Goal: Task Accomplishment & Management: Complete application form

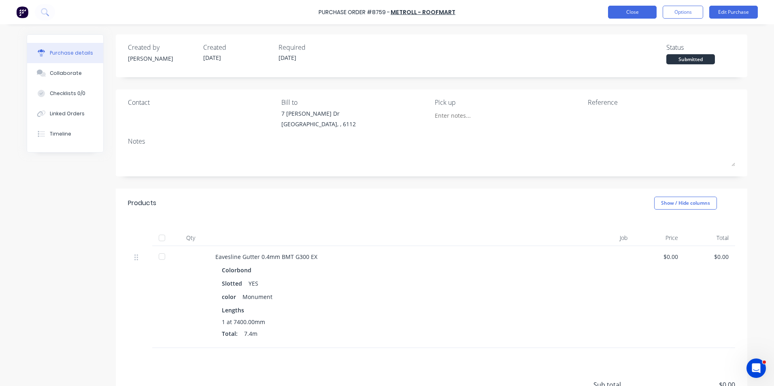
click at [623, 8] on button "Close" at bounding box center [632, 12] width 49 height 13
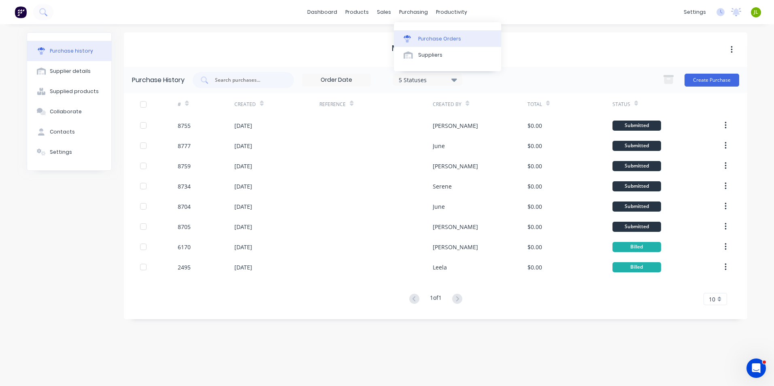
click at [423, 40] on div "Purchase Orders" at bounding box center [439, 38] width 43 height 7
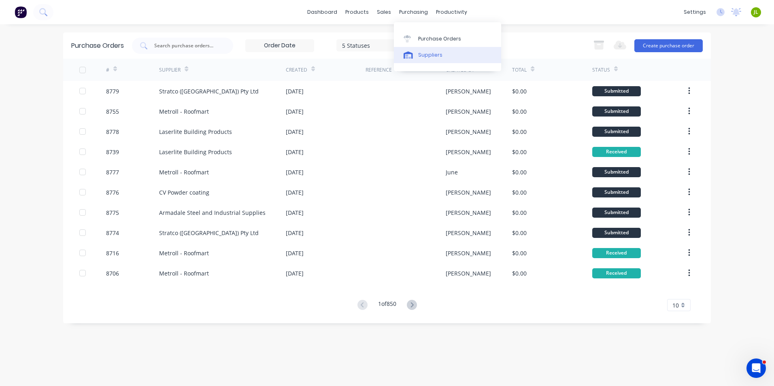
click at [434, 52] on div "Suppliers" at bounding box center [430, 54] width 24 height 7
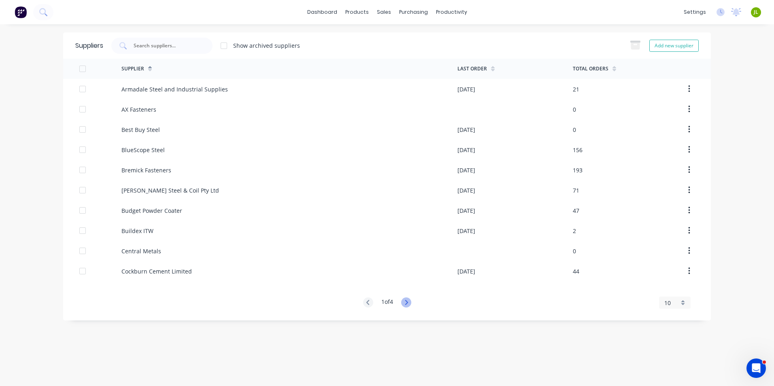
click at [409, 304] on icon at bounding box center [406, 302] width 10 height 10
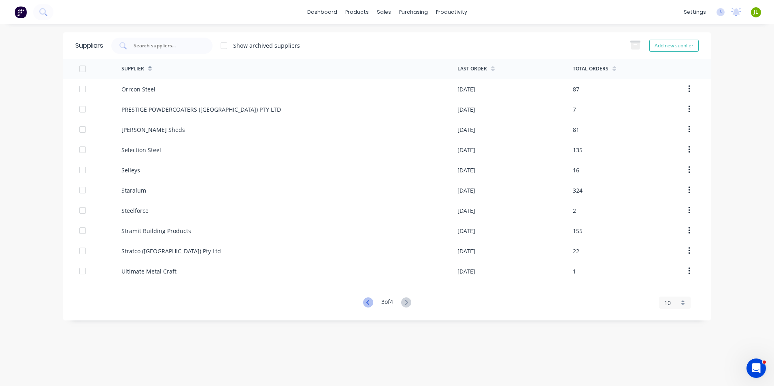
click at [366, 302] on icon at bounding box center [368, 302] width 10 height 10
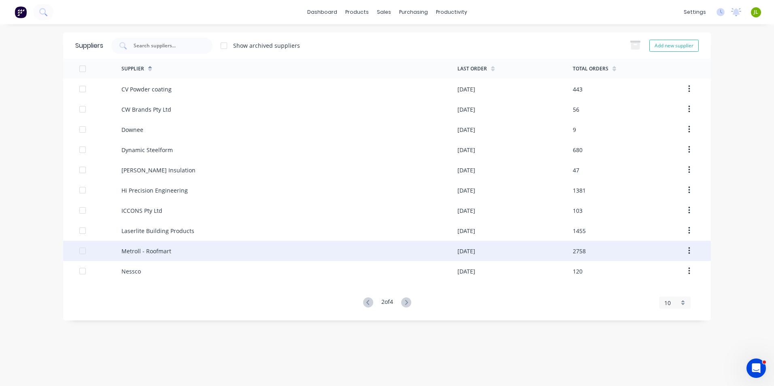
click at [244, 242] on div "Metroll - Roofmart" at bounding box center [289, 251] width 336 height 20
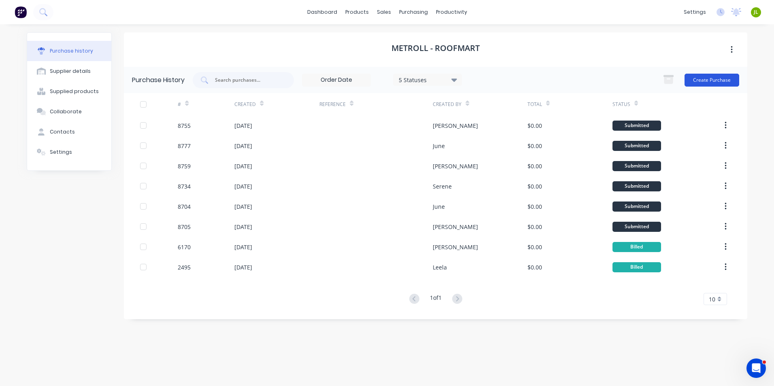
click at [713, 78] on button "Create Purchase" at bounding box center [711, 80] width 55 height 13
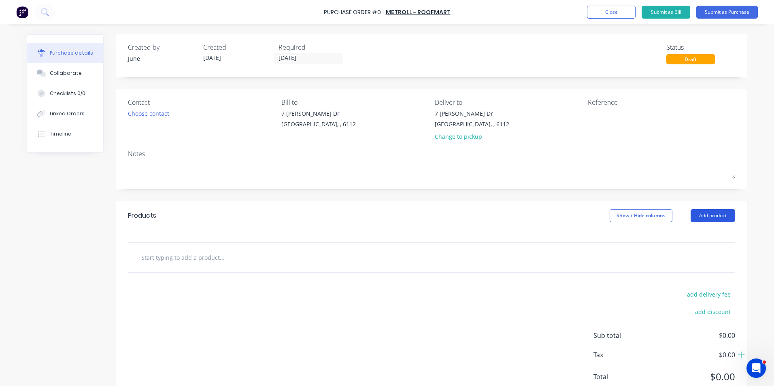
click at [706, 215] on button "Add product" at bounding box center [712, 215] width 45 height 13
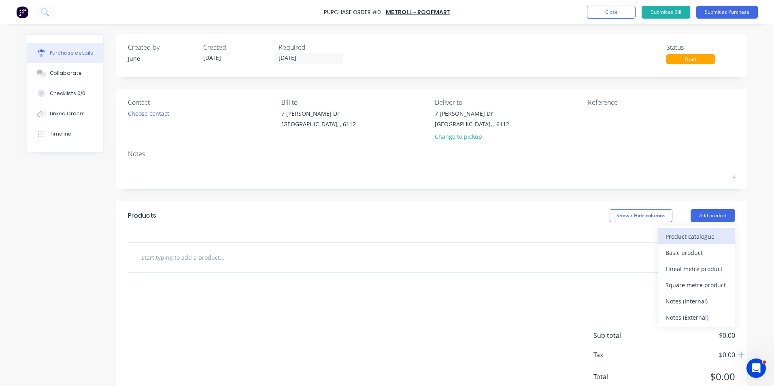
click at [685, 231] on div "Product catalogue" at bounding box center [696, 237] width 62 height 12
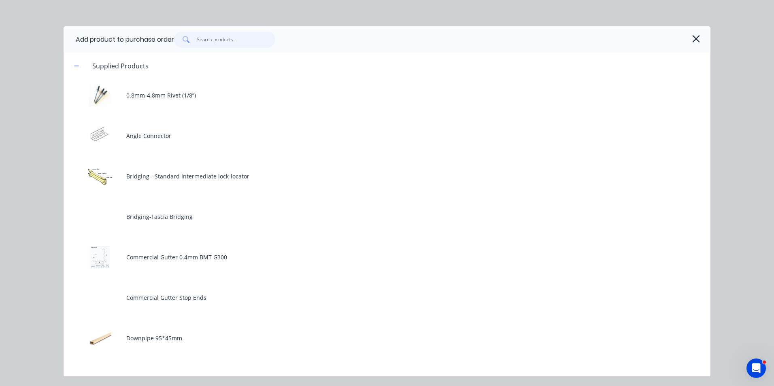
click at [231, 42] on input "text" at bounding box center [236, 40] width 79 height 16
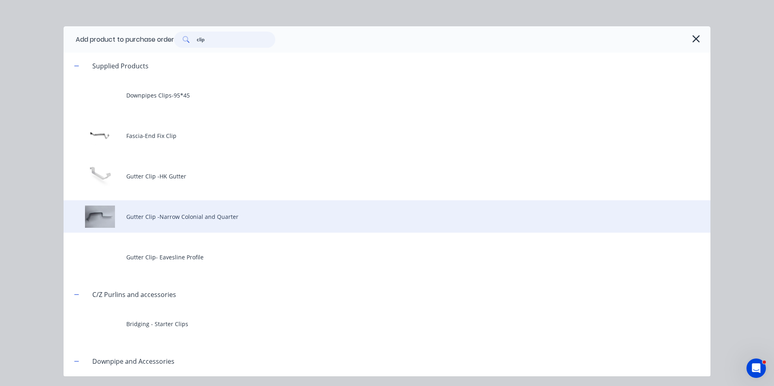
type input "clip"
click at [222, 222] on div "Gutter Clip -Narrow Colonial and Quarter" at bounding box center [387, 216] width 647 height 32
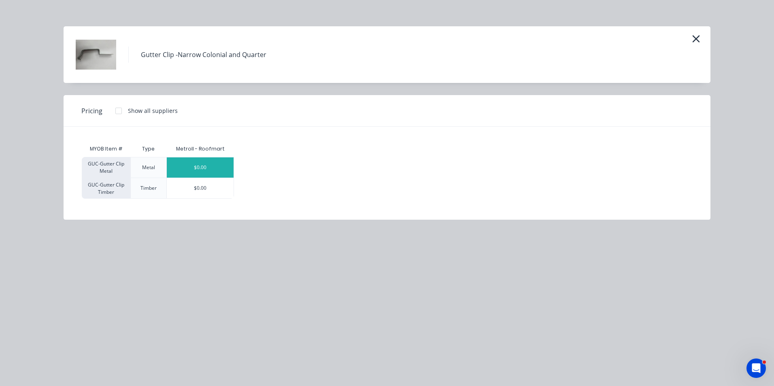
click at [212, 167] on div "$0.00" at bounding box center [200, 167] width 67 height 20
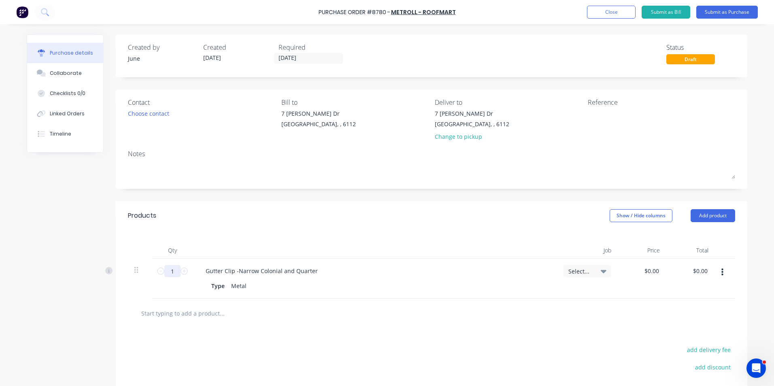
drag, startPoint x: 170, startPoint y: 270, endPoint x: 164, endPoint y: 271, distance: 6.1
click at [164, 271] on input "1" at bounding box center [172, 271] width 16 height 12
type input "600"
click at [366, 265] on div "Gutter Clip -Narrow Colonial and Quarter" at bounding box center [374, 271] width 351 height 12
drag, startPoint x: 279, startPoint y: 271, endPoint x: 378, endPoint y: 269, distance: 98.8
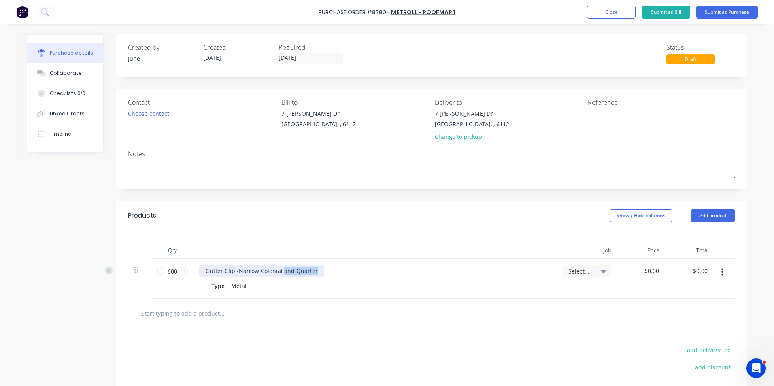
click at [378, 269] on div "Gutter Clip -Narrow Colonial and Quarter" at bounding box center [374, 271] width 351 height 12
click at [379, 269] on div "Gutter Clip -Narrow Colonial" at bounding box center [374, 271] width 351 height 12
click at [458, 137] on div "Change to pickup" at bounding box center [472, 136] width 74 height 8
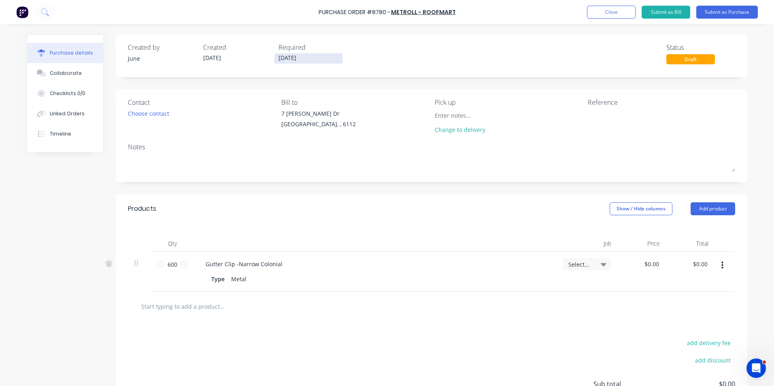
click at [307, 57] on input "[DATE]" at bounding box center [308, 58] width 68 height 10
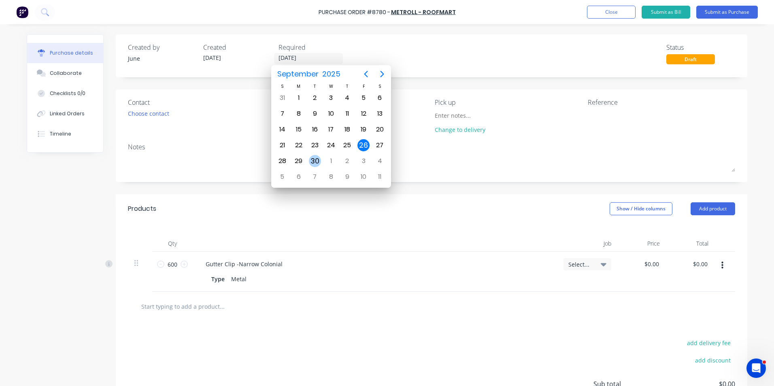
click at [314, 159] on div "30" at bounding box center [315, 161] width 12 height 12
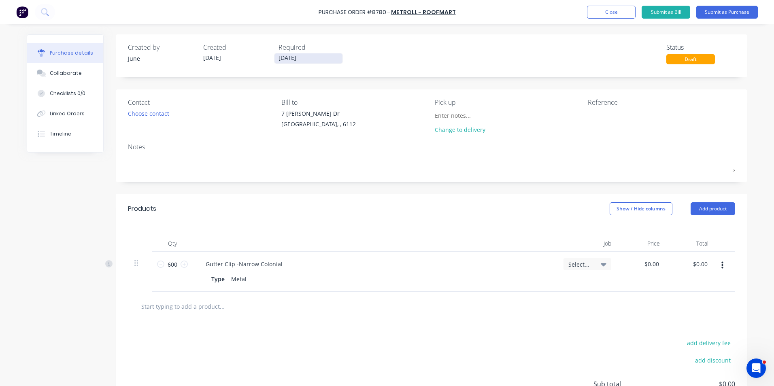
click at [307, 59] on input "[DATE]" at bounding box center [308, 58] width 68 height 10
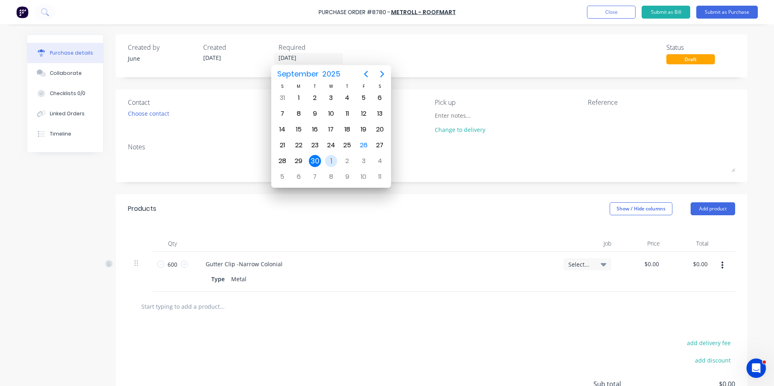
click at [335, 158] on div "1" at bounding box center [331, 161] width 12 height 12
type input "[DATE]"
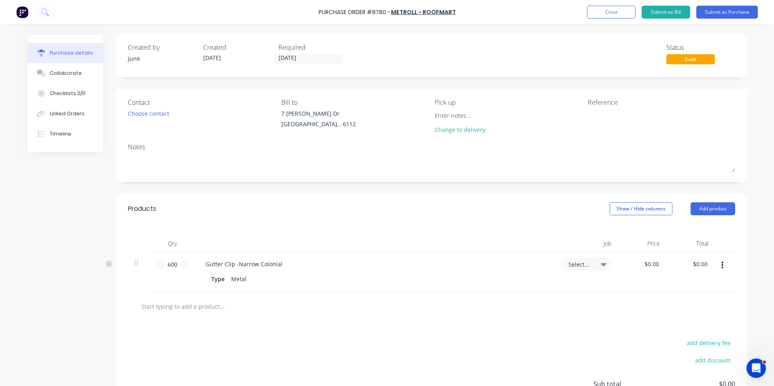
click at [390, 73] on div "Created by June Created [DATE] Required [DATE] Status Draft" at bounding box center [431, 55] width 631 height 43
click at [726, 8] on button "Submit as Purchase" at bounding box center [727, 12] width 62 height 13
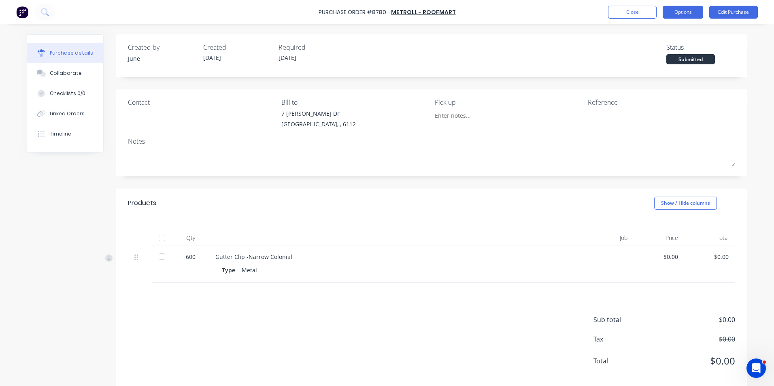
click at [694, 7] on button "Options" at bounding box center [682, 12] width 40 height 13
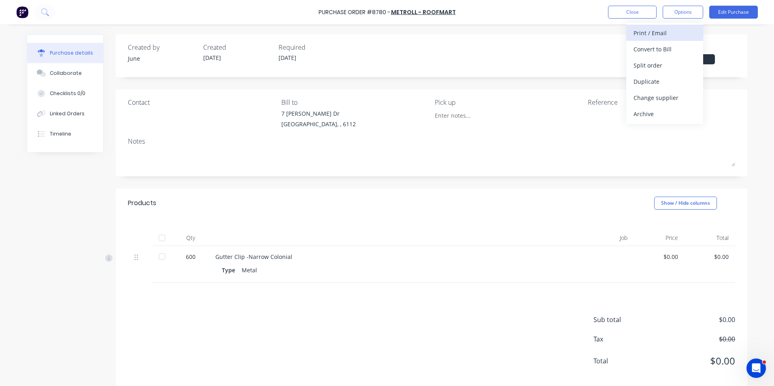
click at [685, 29] on div "Print / Email" at bounding box center [664, 33] width 62 height 12
click at [671, 66] on div "Without pricing" at bounding box center [664, 65] width 62 height 12
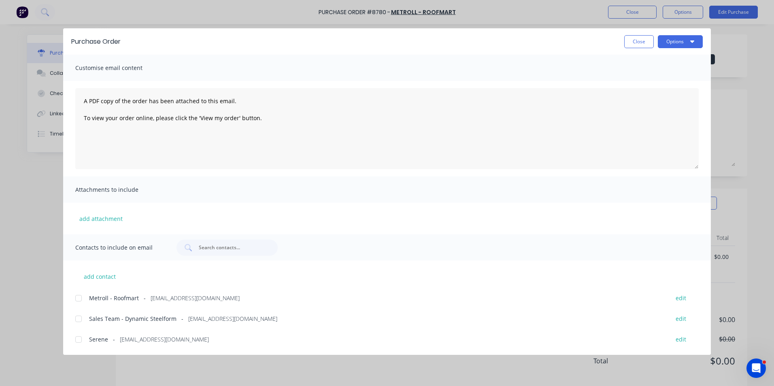
click at [86, 306] on div at bounding box center [78, 298] width 16 height 16
click at [672, 34] on div "Purchase Order Close Options" at bounding box center [386, 41] width 647 height 26
click at [671, 36] on button "Options" at bounding box center [680, 41] width 45 height 13
click at [660, 101] on button "Email" at bounding box center [664, 95] width 77 height 16
click at [647, 45] on button "Close" at bounding box center [639, 41] width 30 height 13
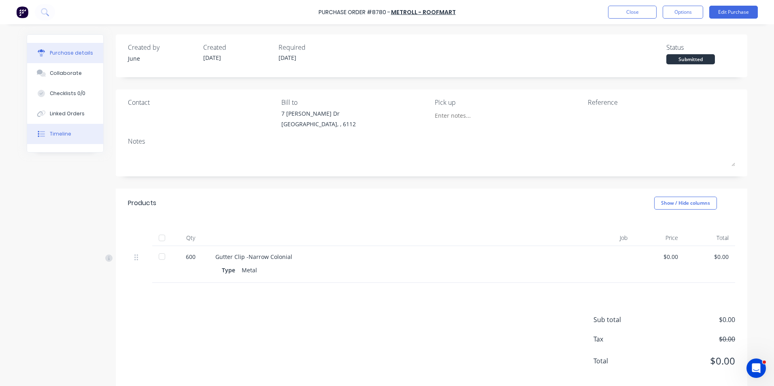
click at [50, 134] on div "Timeline" at bounding box center [60, 133] width 21 height 7
